Goal: Task Accomplishment & Management: Manage account settings

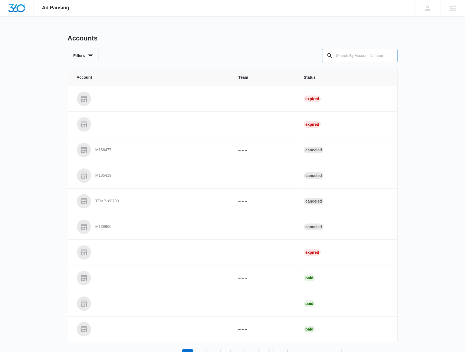
click at [351, 54] on input "text" at bounding box center [360, 55] width 76 height 13
type input "M14778"
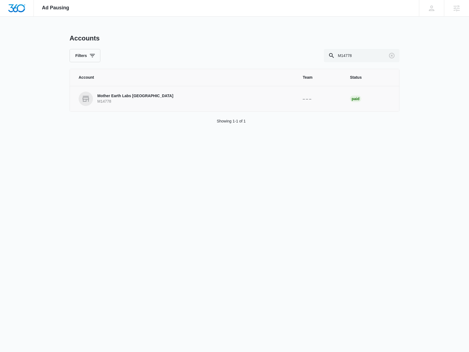
click at [115, 94] on p "Mother Earth Labs [GEOGRAPHIC_DATA]" at bounding box center [135, 95] width 76 height 5
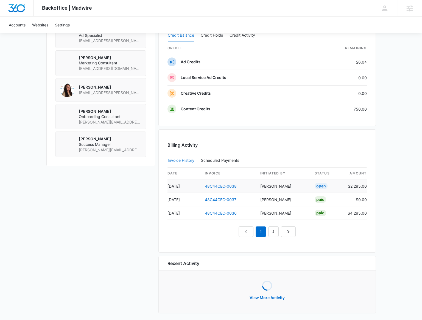
scroll to position [423, 0]
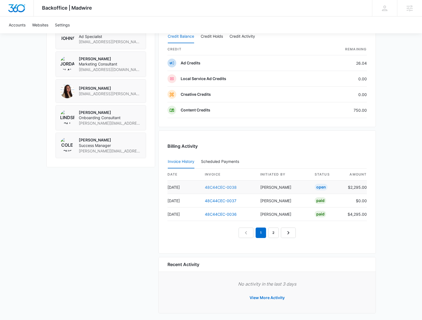
click at [212, 185] on link "48C44CEC-0038" at bounding box center [221, 187] width 32 height 5
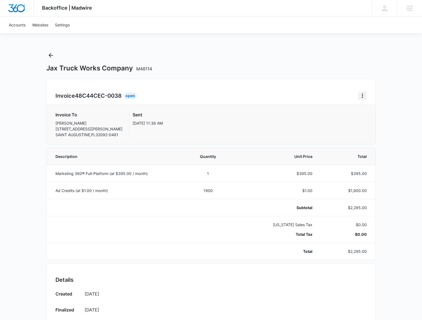
click at [361, 96] on icon "Home" at bounding box center [363, 95] width 7 height 7
click at [51, 54] on icon "Back" at bounding box center [51, 55] width 7 height 7
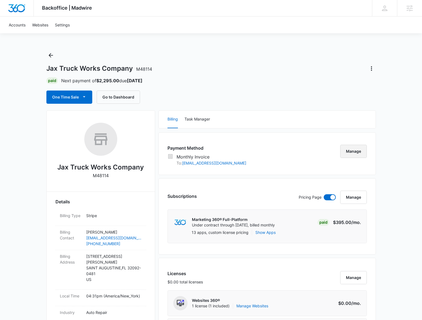
click at [358, 151] on button "Manage" at bounding box center [354, 151] width 27 height 13
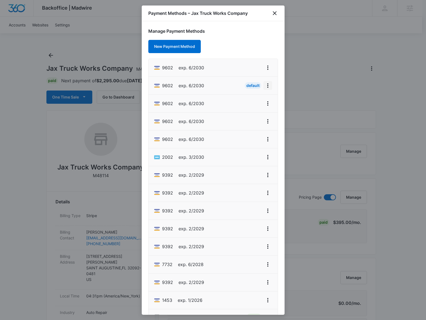
click at [265, 88] on icon "View More" at bounding box center [268, 85] width 7 height 7
click at [236, 49] on div "Manage Payment Methods New Payment Method 9602 exp. 6/2030 9602 exp. 6/2030 Def…" at bounding box center [213, 167] width 143 height 293
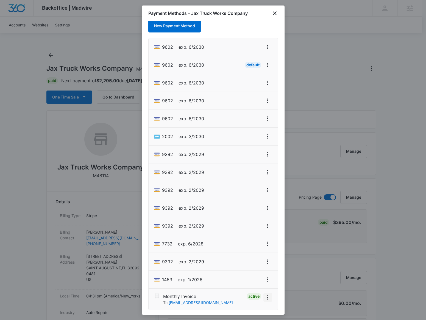
click at [267, 296] on icon "View More" at bounding box center [268, 297] width 7 height 7
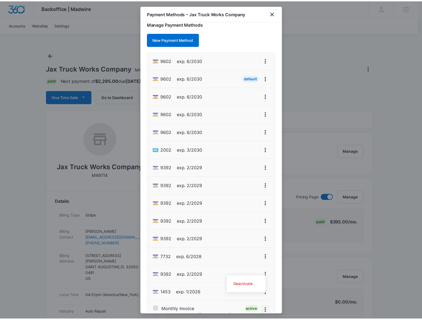
scroll to position [0, 0]
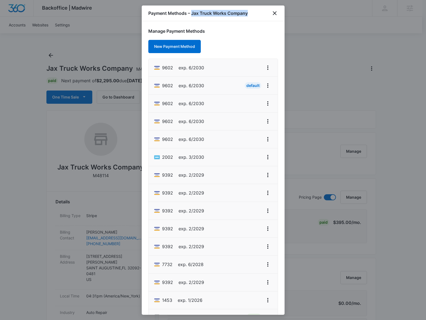
drag, startPoint x: 254, startPoint y: 13, endPoint x: 192, endPoint y: 13, distance: 61.8
click at [192, 13] on div "Payment Methods – Jax Truck Works Company" at bounding box center [213, 13] width 143 height 16
copy h1 "Jax Truck Works Company"
click at [264, 90] on li "9602 exp. 6/2030 Default" at bounding box center [213, 86] width 129 height 18
click at [265, 86] on icon "View More" at bounding box center [268, 85] width 7 height 7
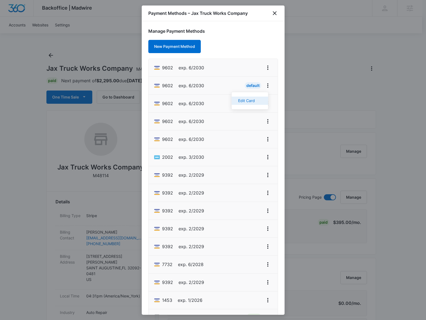
click at [250, 97] on button "Edit Card" at bounding box center [250, 100] width 37 height 8
select select "6"
select select "2030"
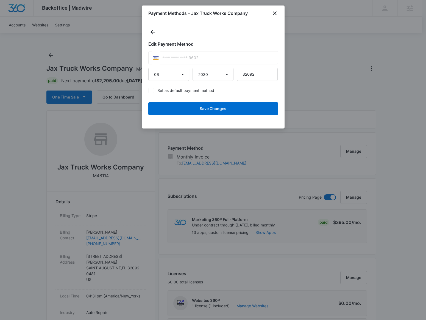
click at [165, 89] on label "Set as default payment method" at bounding box center [213, 90] width 130 height 6
click at [149, 90] on input "Set as default payment method" at bounding box center [148, 90] width 0 height 0
checkbox input "true"
click at [181, 107] on button "Save Changes" at bounding box center [213, 108] width 130 height 13
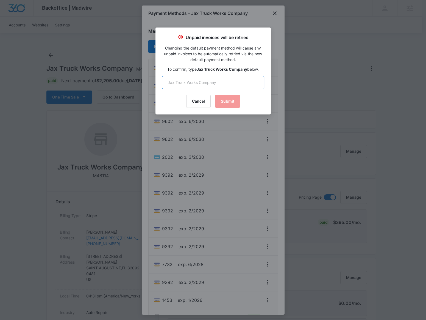
click at [237, 81] on input "text" at bounding box center [213, 82] width 102 height 13
paste input "Jax Truck Works Company"
type input "Jax Truck Works Company"
click at [232, 98] on button "Submit" at bounding box center [227, 101] width 25 height 13
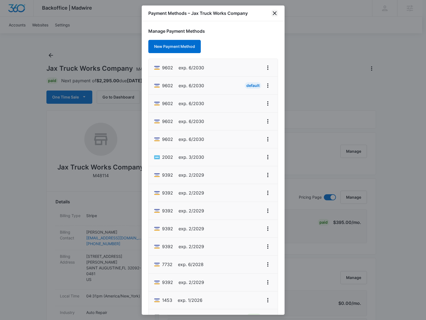
click at [274, 15] on icon "close" at bounding box center [275, 13] width 7 height 7
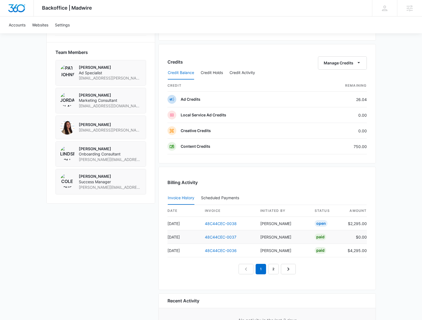
scroll to position [423, 0]
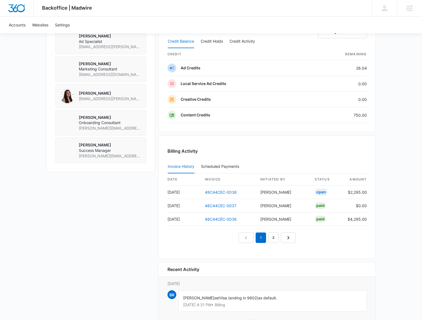
scroll to position [441, 0]
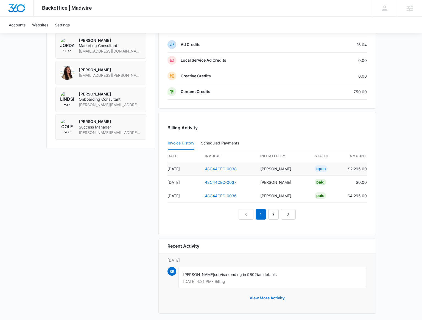
click at [224, 166] on link "48C44CEC-0038" at bounding box center [221, 168] width 32 height 5
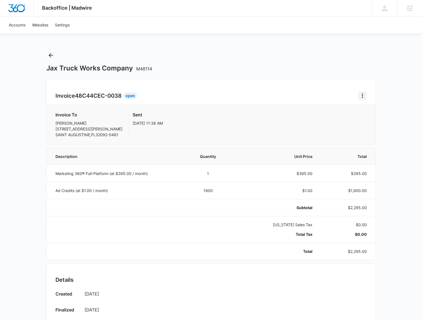
click at [363, 98] on icon "Home" at bounding box center [363, 95] width 7 height 7
drag, startPoint x: 280, startPoint y: 81, endPoint x: 263, endPoint y: 78, distance: 16.4
click at [263, 78] on div "Jax Truck Works Company M48114 Invoice 48C44CEC-0038 Open Download Invoice Rese…" at bounding box center [211, 311] width 330 height 521
click at [49, 52] on icon "Back" at bounding box center [51, 55] width 7 height 7
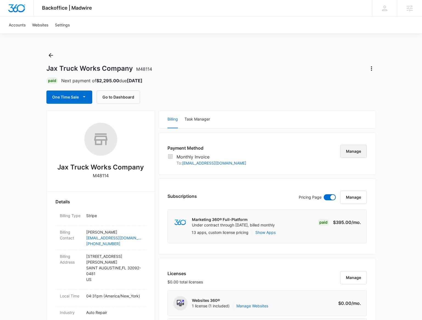
click at [348, 154] on button "Manage" at bounding box center [354, 151] width 27 height 13
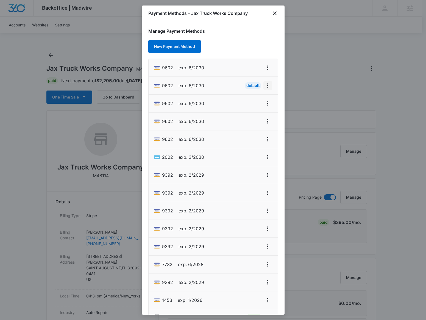
click at [266, 87] on icon "View More" at bounding box center [268, 85] width 7 height 7
click at [252, 47] on div "Manage Payment Methods New Payment Method 9602 exp. 6/2030 9602 exp. 6/2030 Def…" at bounding box center [213, 167] width 143 height 293
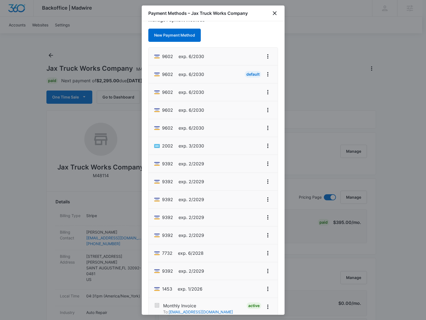
scroll to position [21, 0]
